Goal: Task Accomplishment & Management: Use online tool/utility

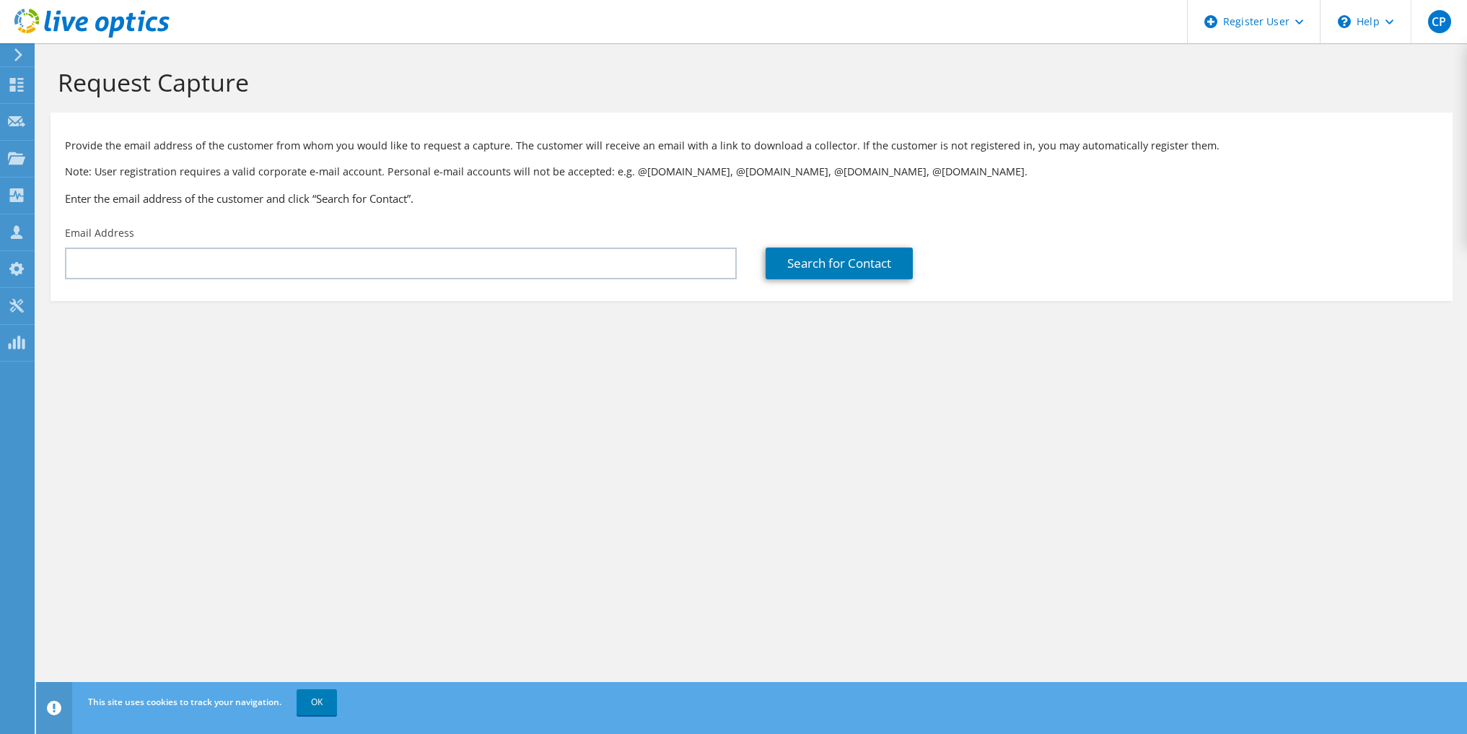
click at [58, 25] on icon at bounding box center [91, 24] width 155 height 30
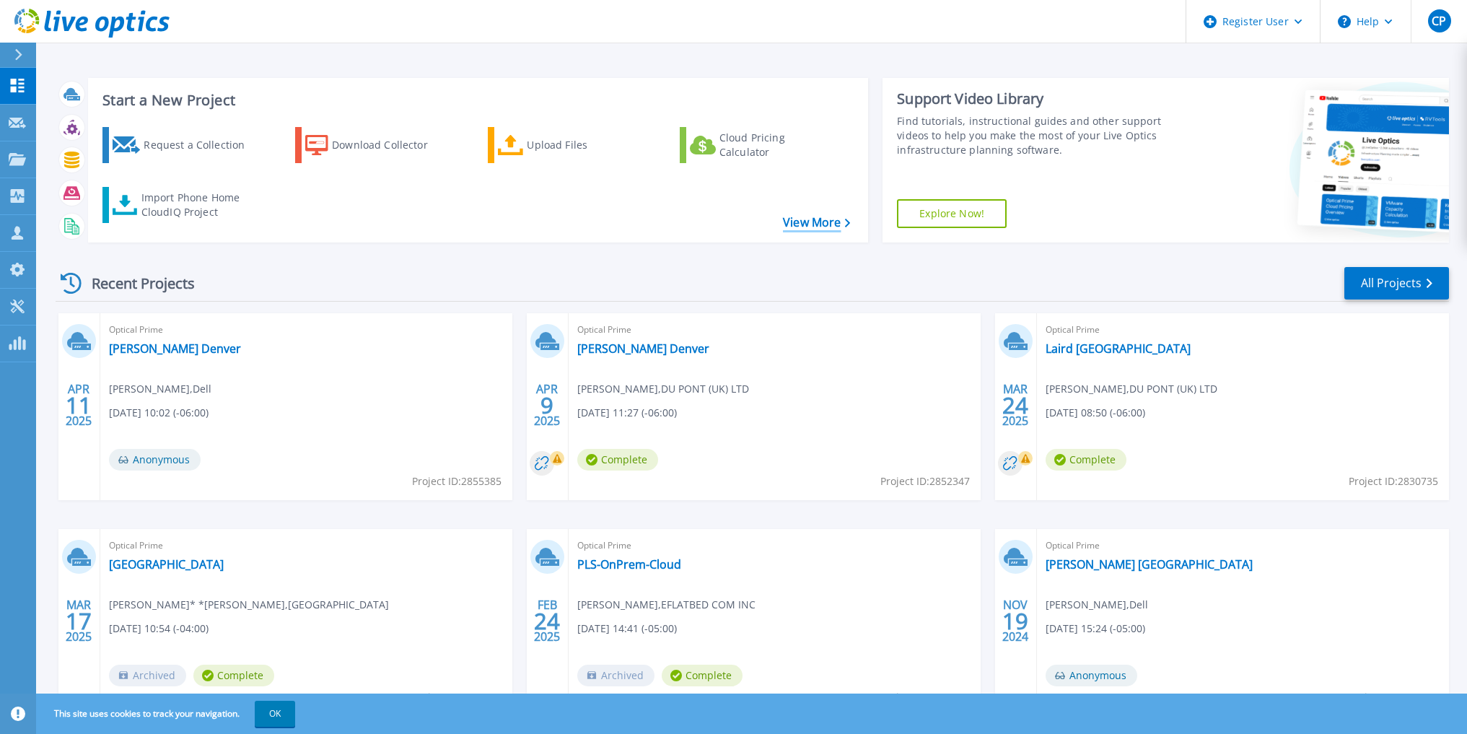
click at [800, 217] on link "View More" at bounding box center [816, 223] width 67 height 14
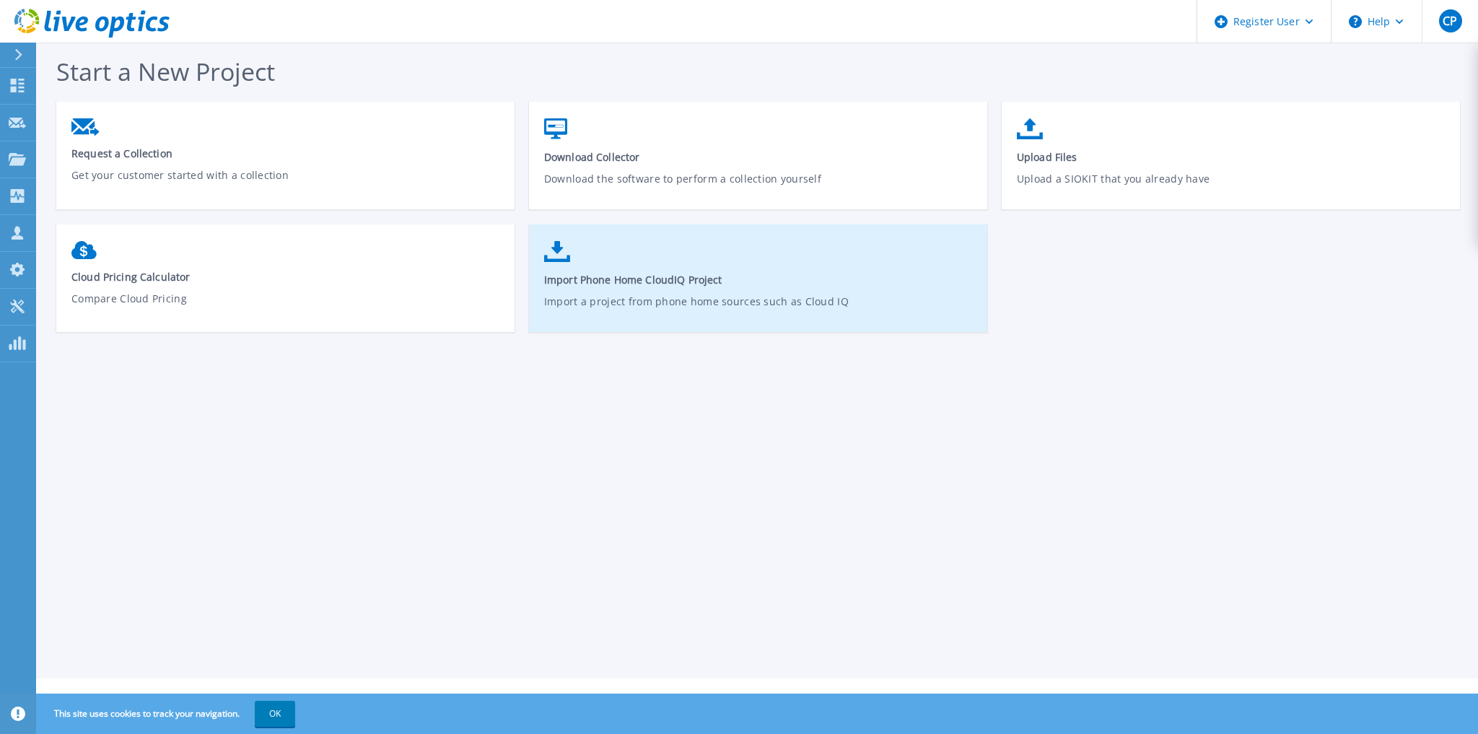
click at [625, 280] on span "Import Phone Home CloudIQ Project" at bounding box center [758, 280] width 429 height 14
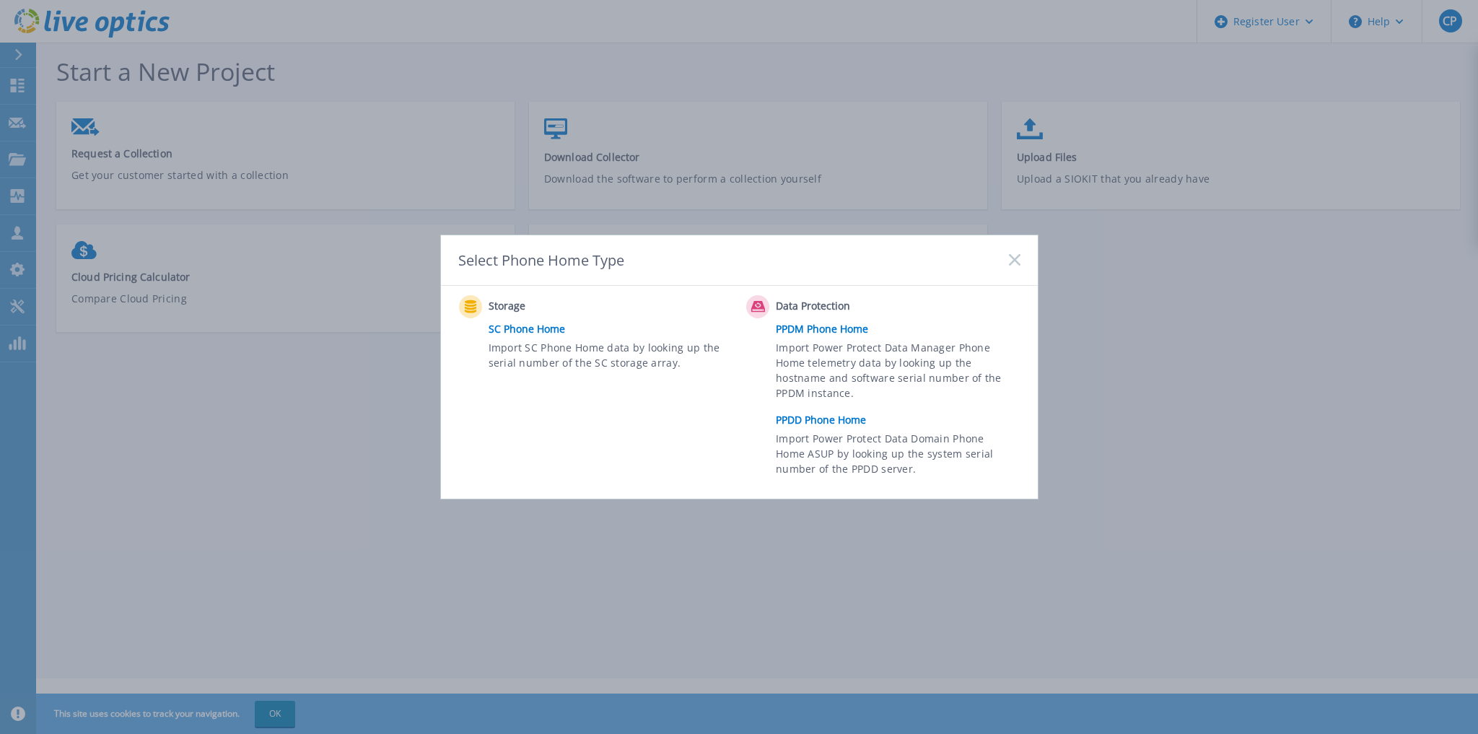
click at [1011, 265] on rect at bounding box center [1014, 260] width 12 height 12
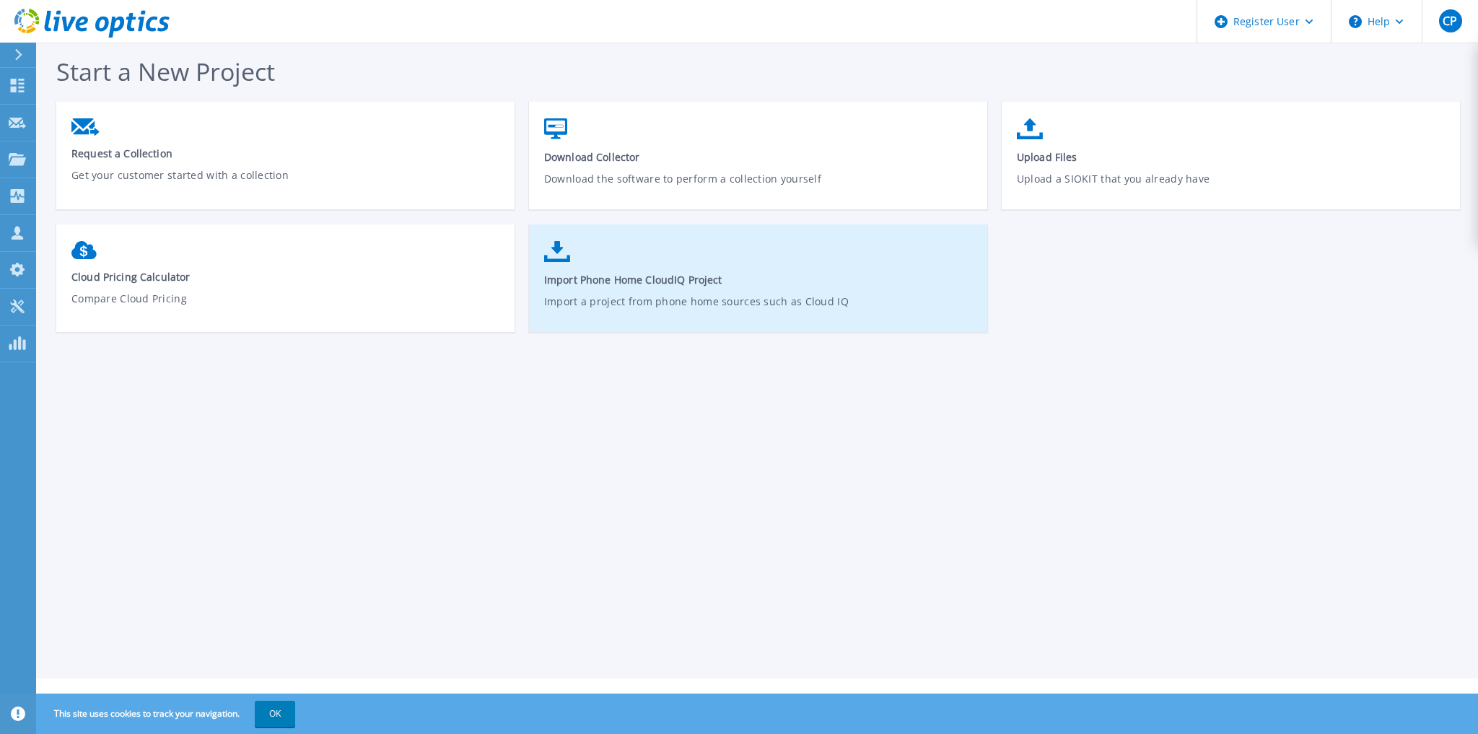
click at [801, 251] on link "Import Phone Home CloudIQ Project Import a project from phone home sources such…" at bounding box center [758, 285] width 458 height 103
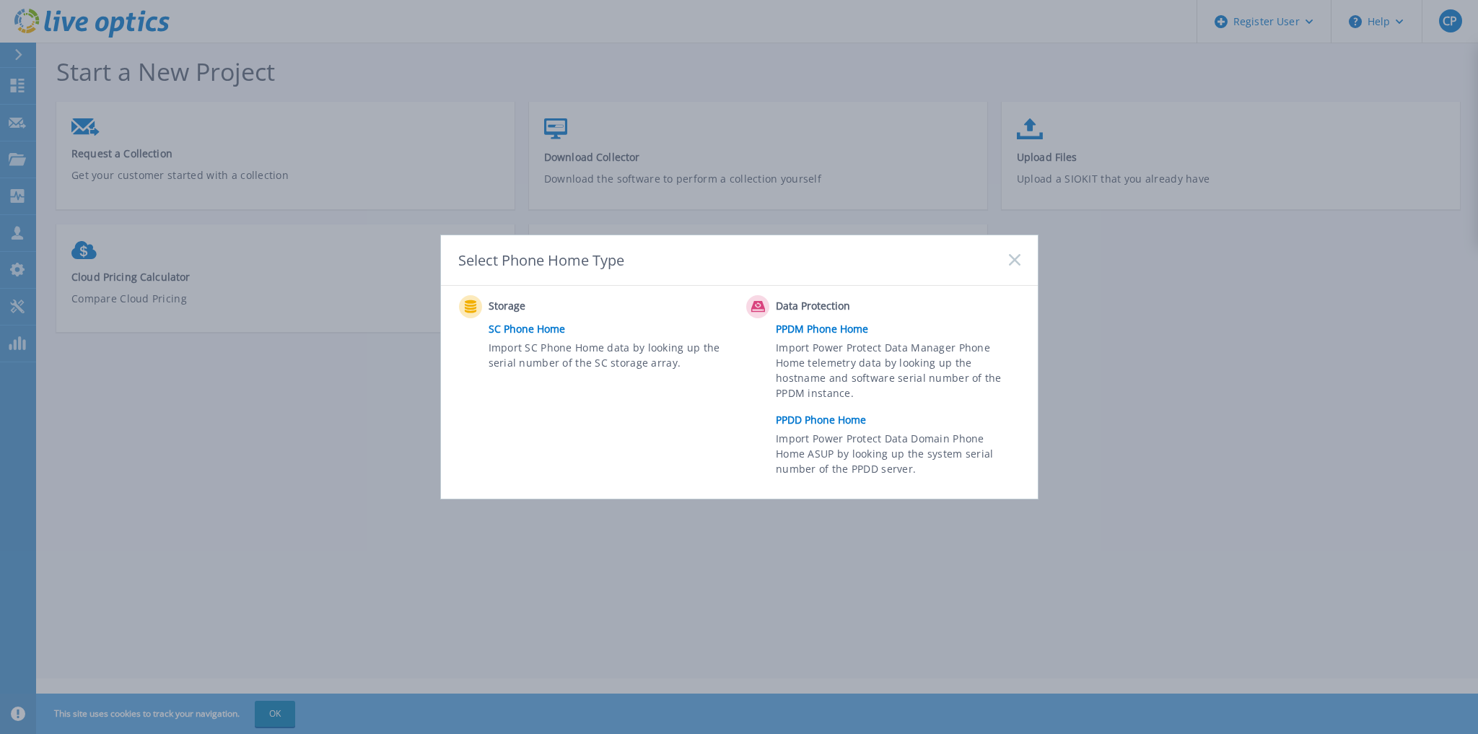
click at [821, 416] on link "PPDD Phone Home" at bounding box center [901, 420] width 251 height 22
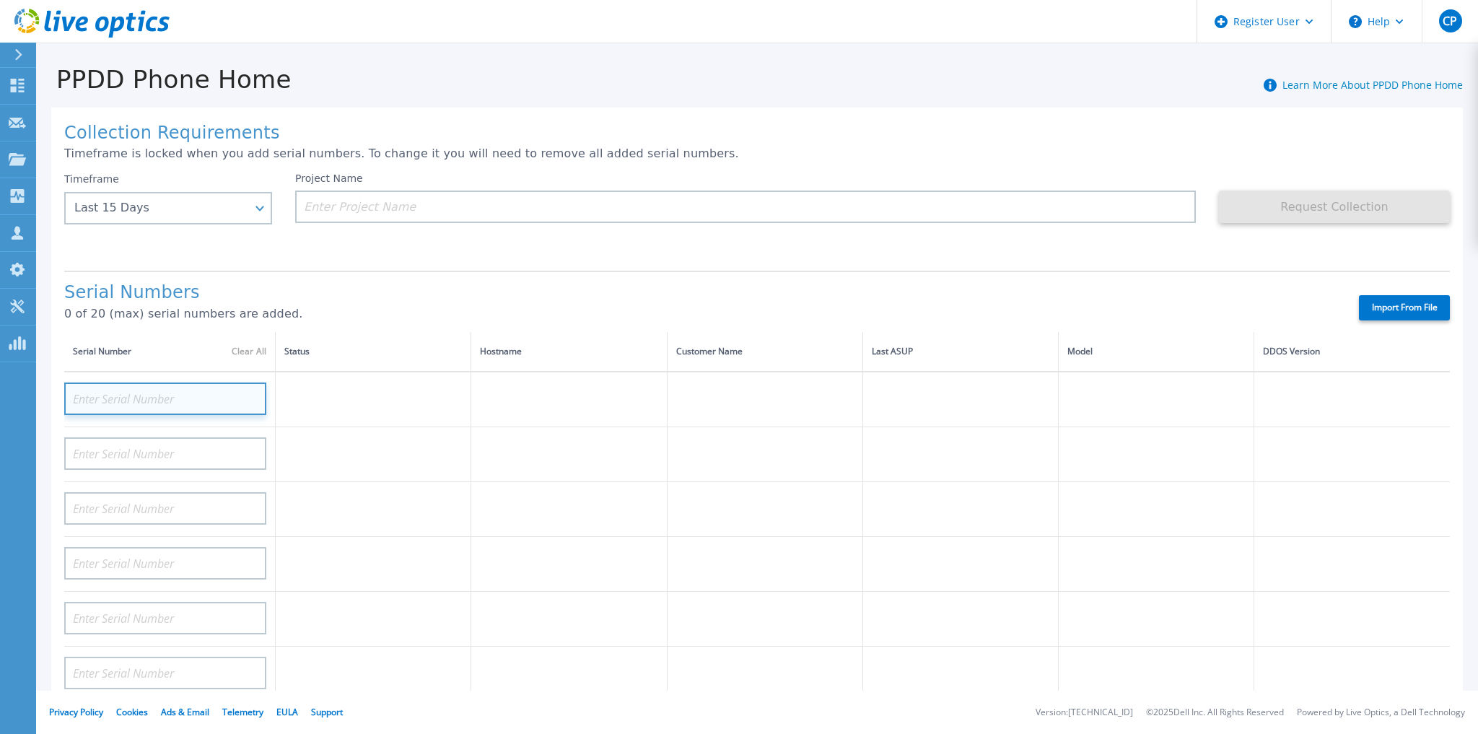
click at [146, 410] on input at bounding box center [165, 399] width 202 height 32
paste input "1TGMZV2"
type input "1TGMZV2"
click at [376, 306] on div "Serial Numbers 0 of 20 (max) serial numbers are added." at bounding box center [699, 307] width 1270 height 49
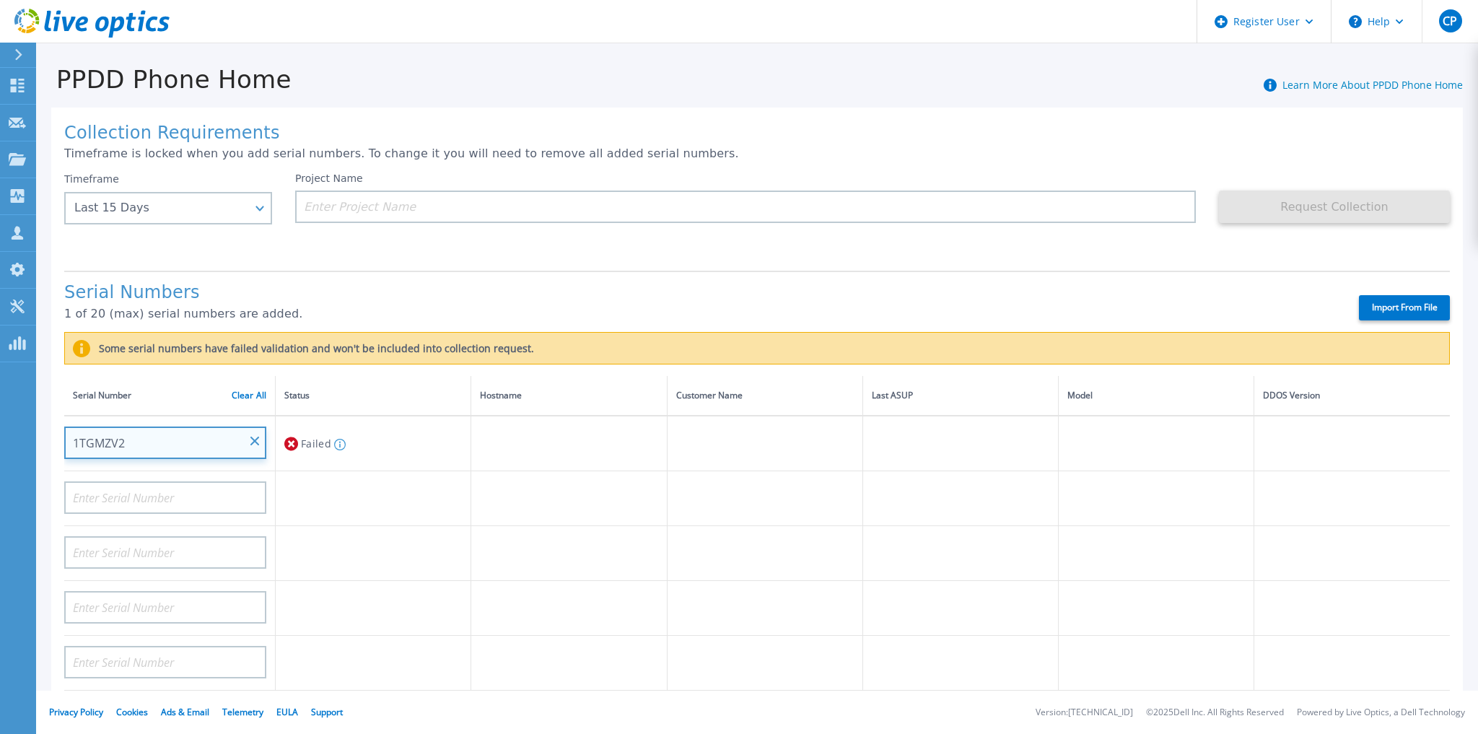
drag, startPoint x: 264, startPoint y: 442, endPoint x: 240, endPoint y: 448, distance: 25.1
click at [263, 442] on input "1TGMZV2" at bounding box center [165, 443] width 202 height 32
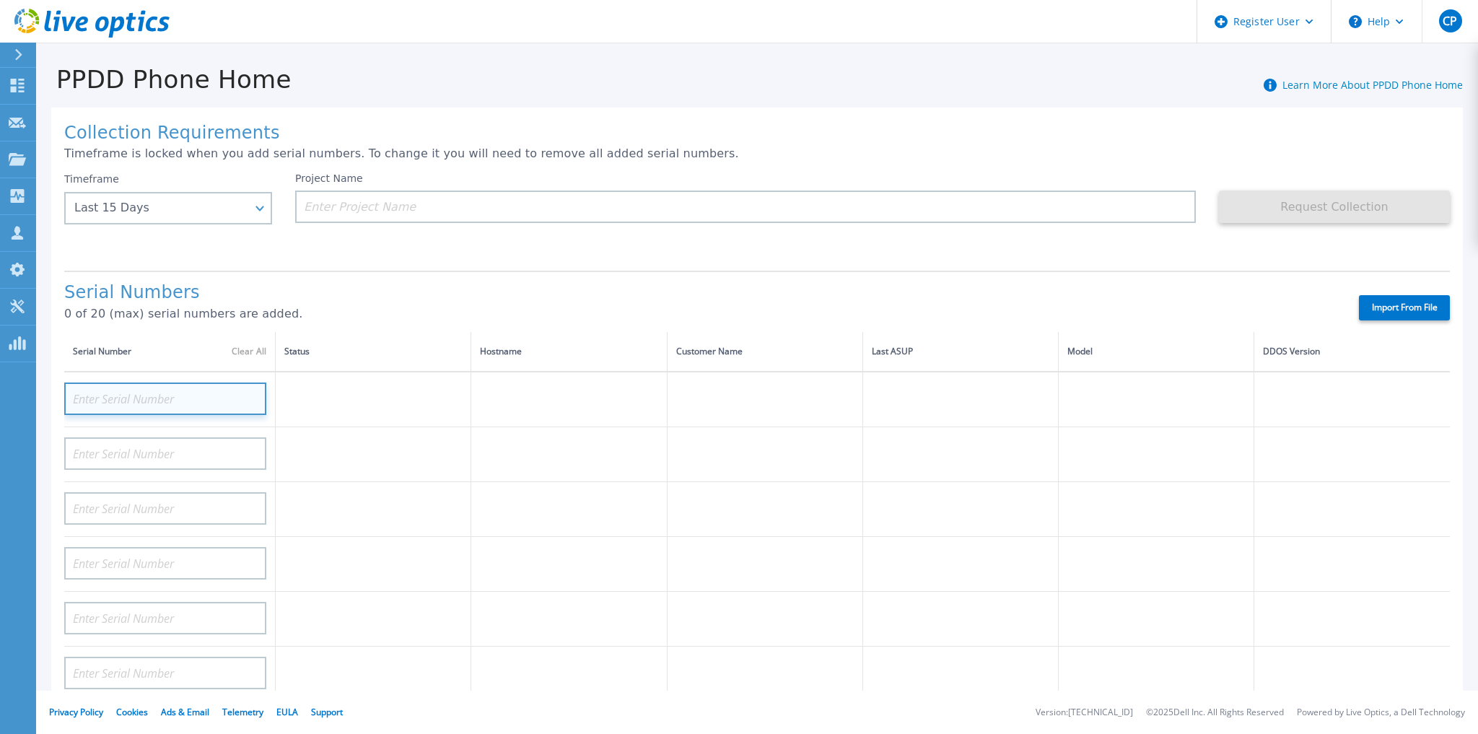
click at [122, 397] on input at bounding box center [165, 399] width 202 height 32
paste input "1958248206"
type input "1958248206"
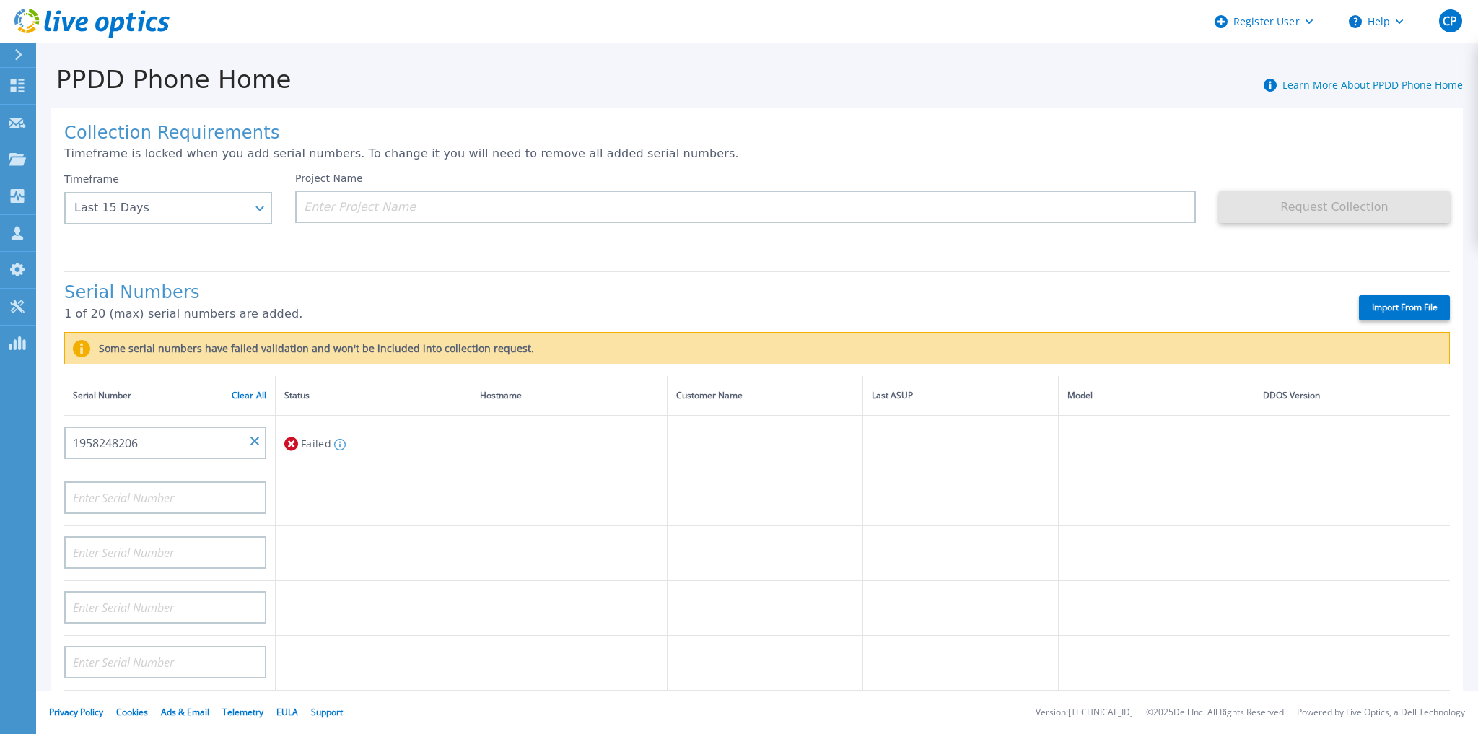
click at [392, 289] on h1 "Serial Numbers" at bounding box center [699, 293] width 1270 height 20
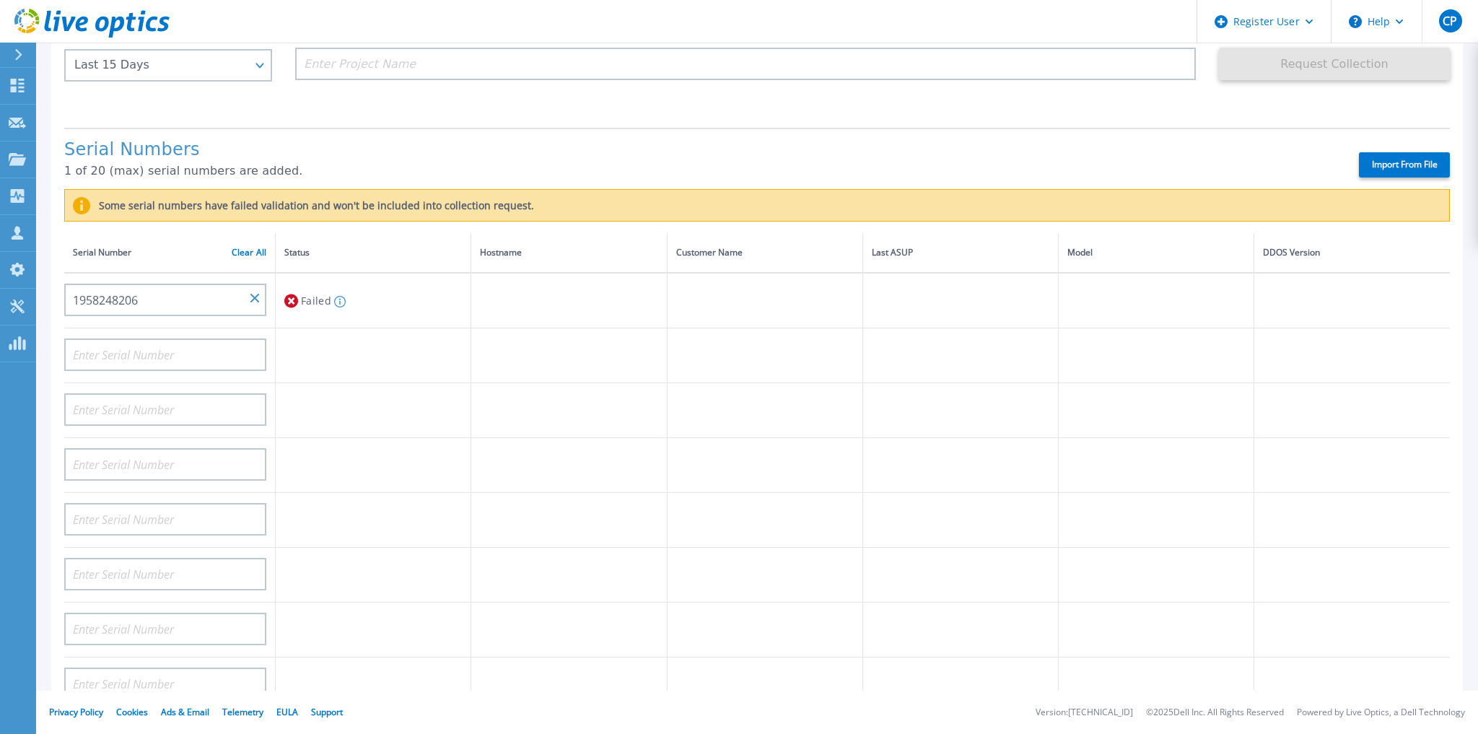
scroll to position [144, 0]
